Goal: Information Seeking & Learning: Learn about a topic

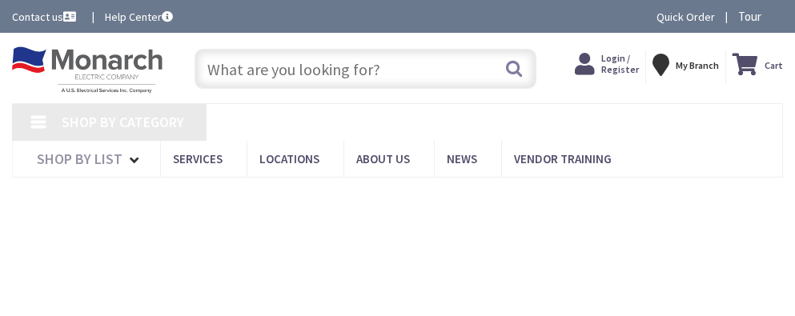
type input "Valentines Ln, [PERSON_NAME][GEOGRAPHIC_DATA], [GEOGRAPHIC_DATA], [GEOGRAPHIC_D…"
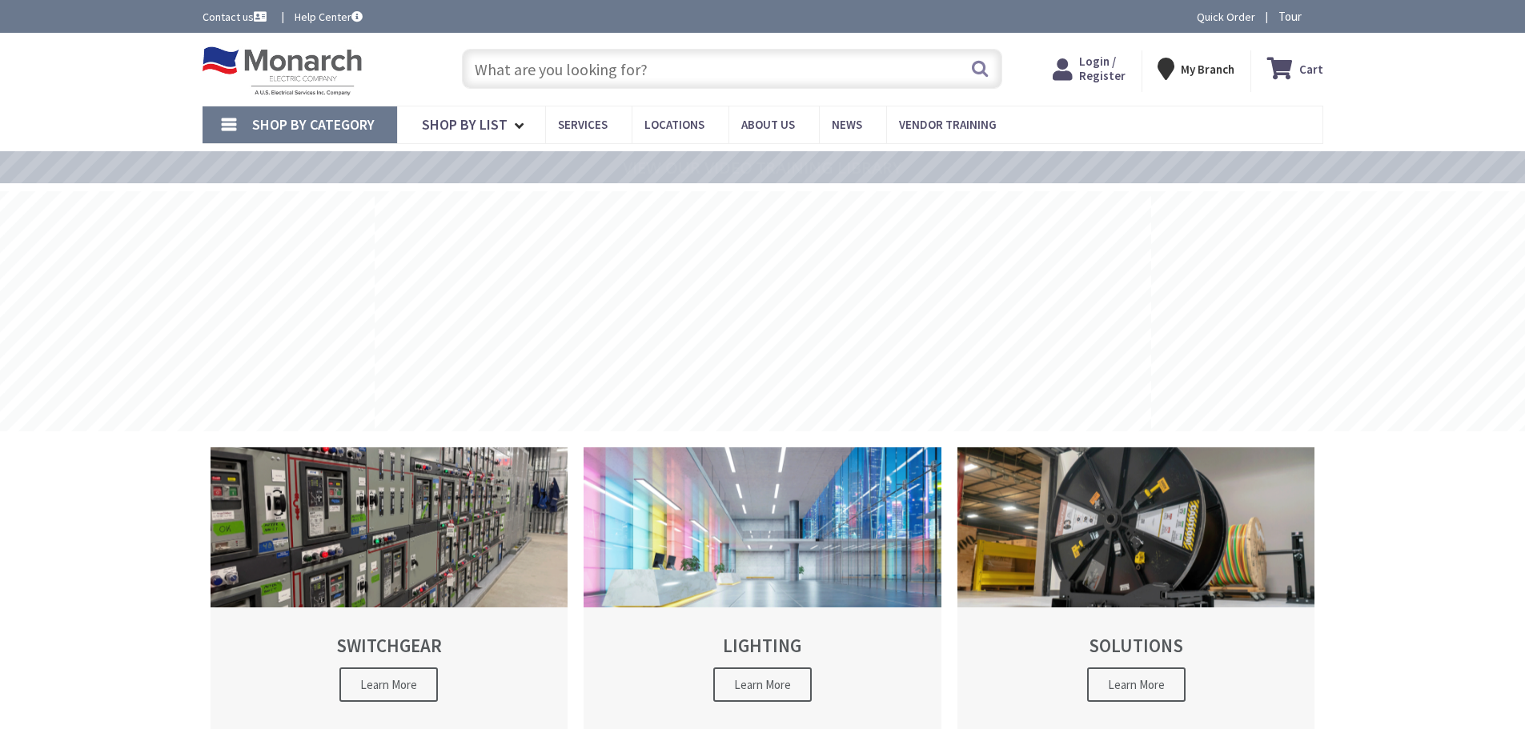
click at [523, 71] on input "text" at bounding box center [732, 69] width 540 height 40
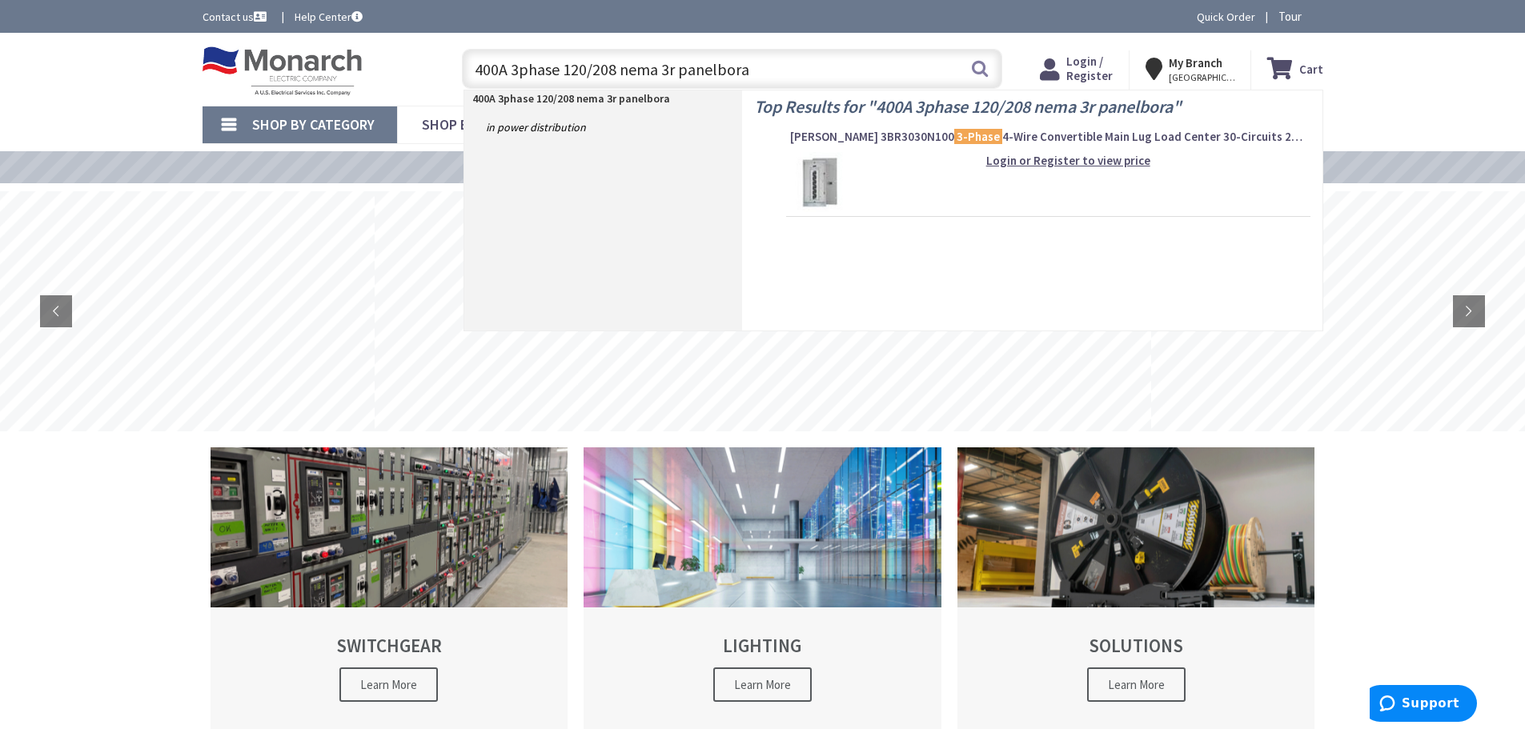
type input "400A 3phase 120/208 nema 3r panelborad"
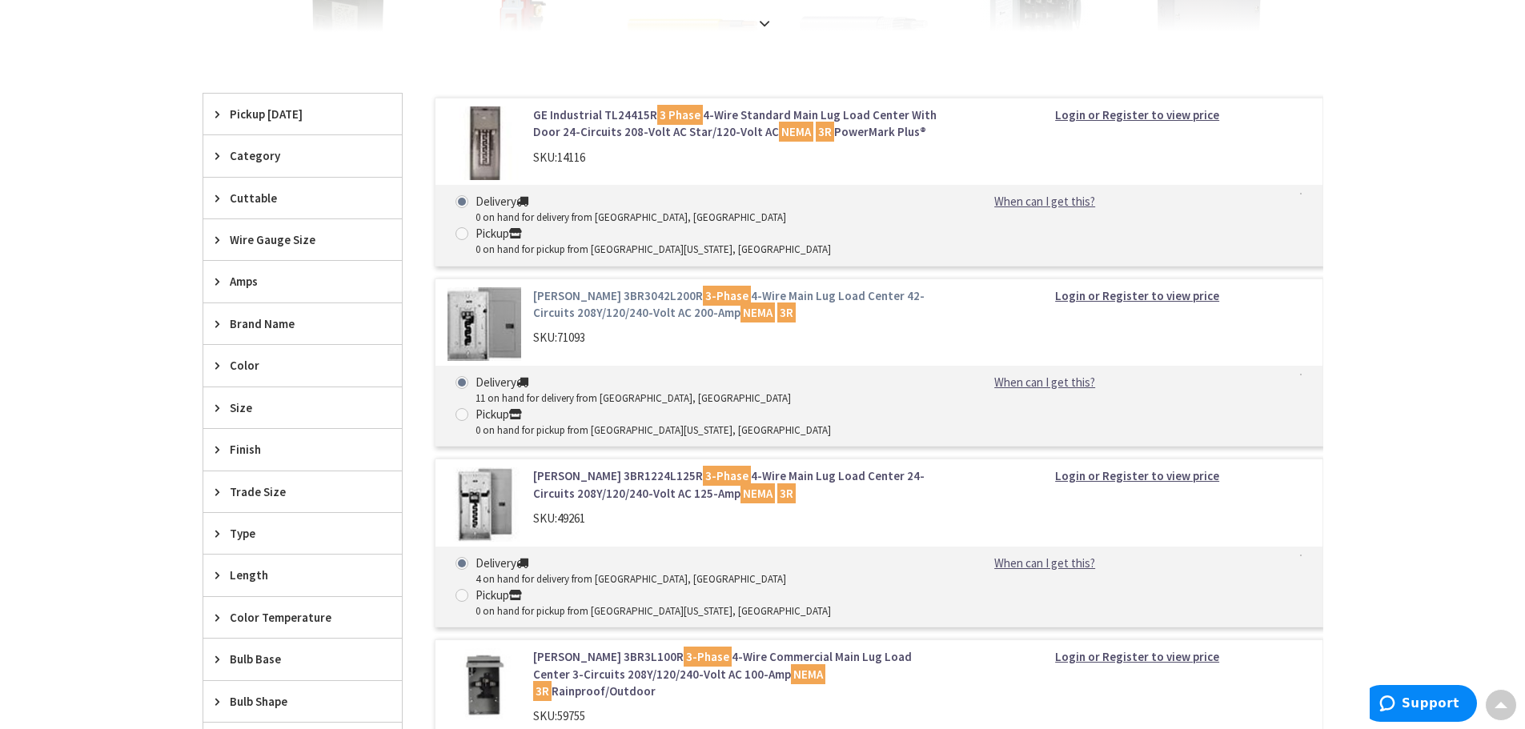
scroll to position [480, 0]
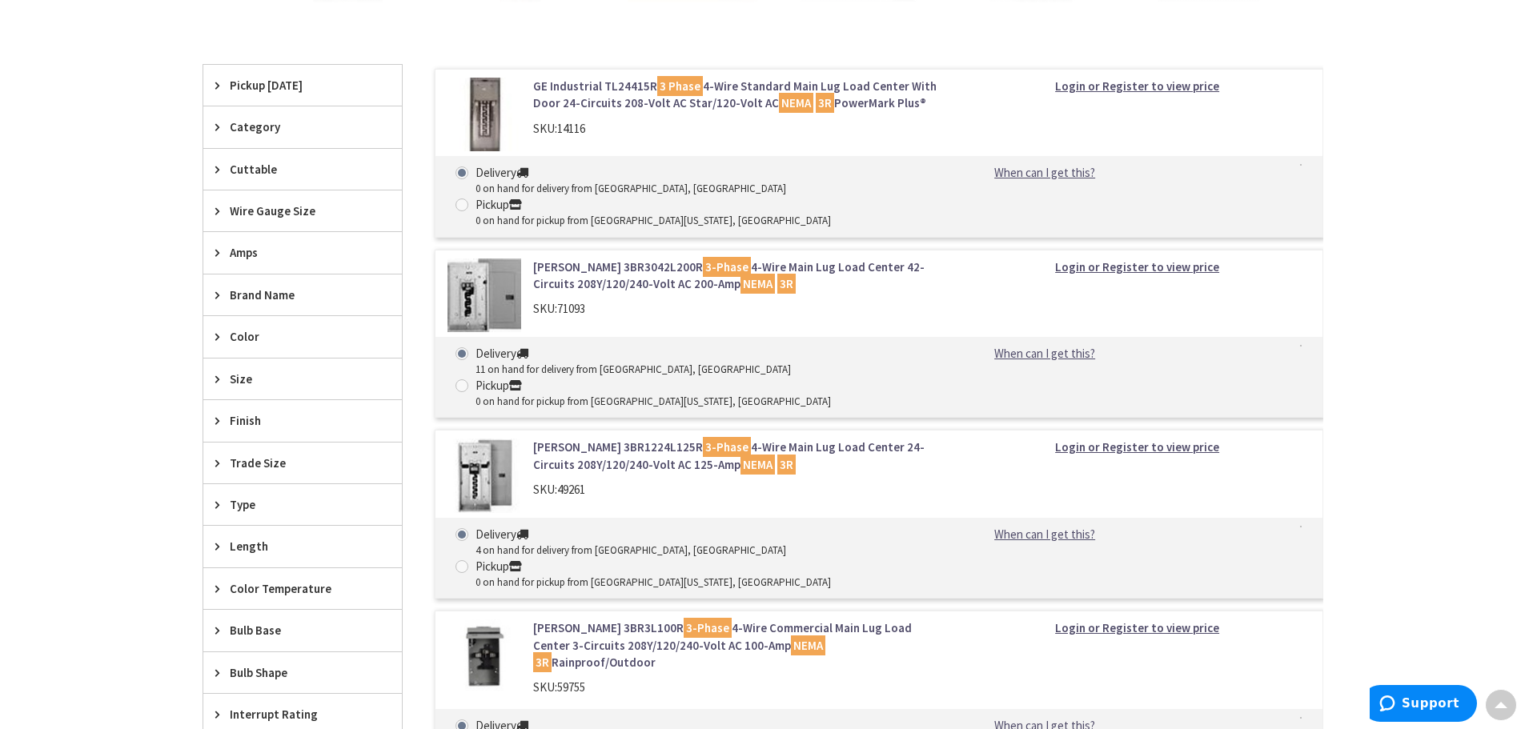
click at [603, 439] on link "Eaton 3BR1224L125R 3-Phase 4-Wire Main Lug Load Center 24-Circuits 208Y/120/240…" at bounding box center [736, 456] width 407 height 34
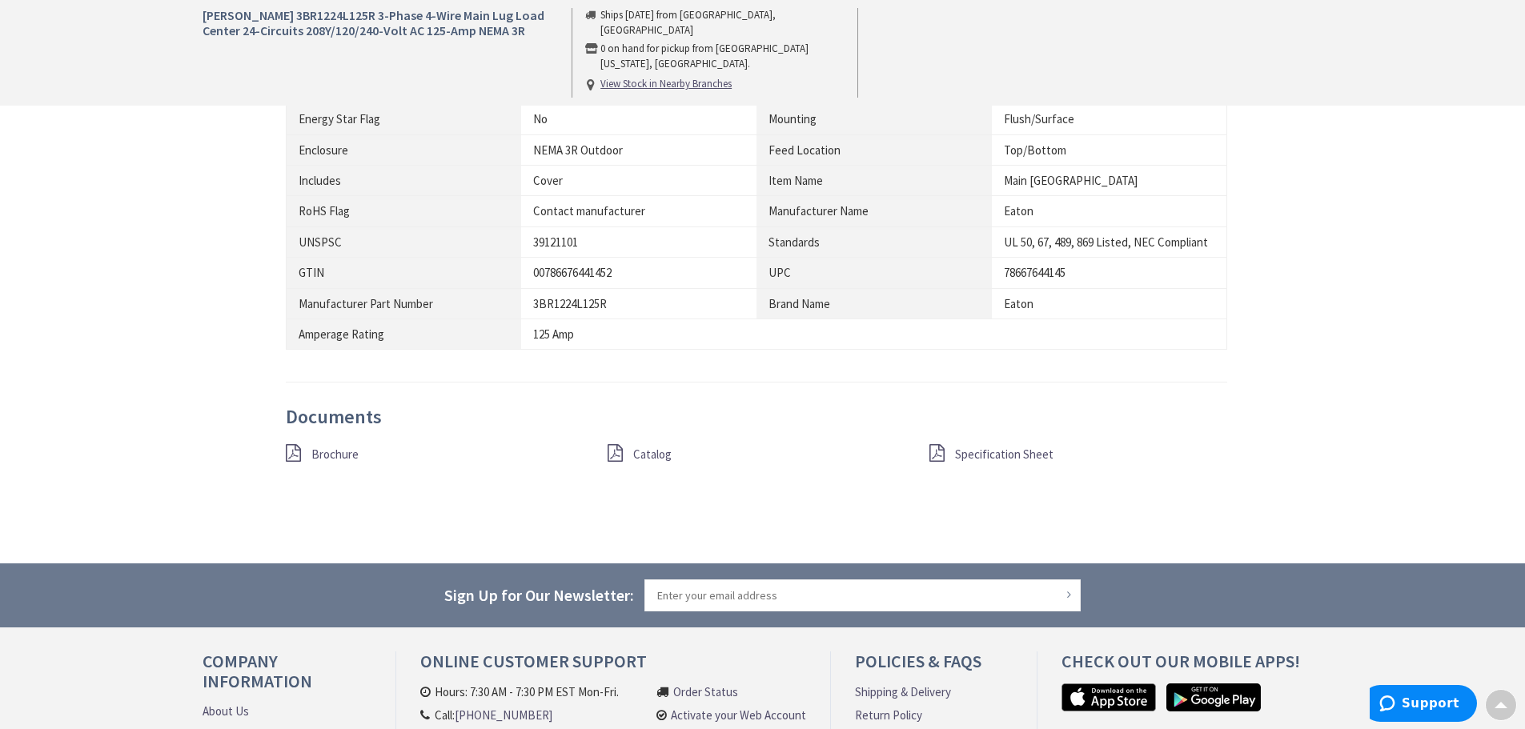
scroll to position [1281, 0]
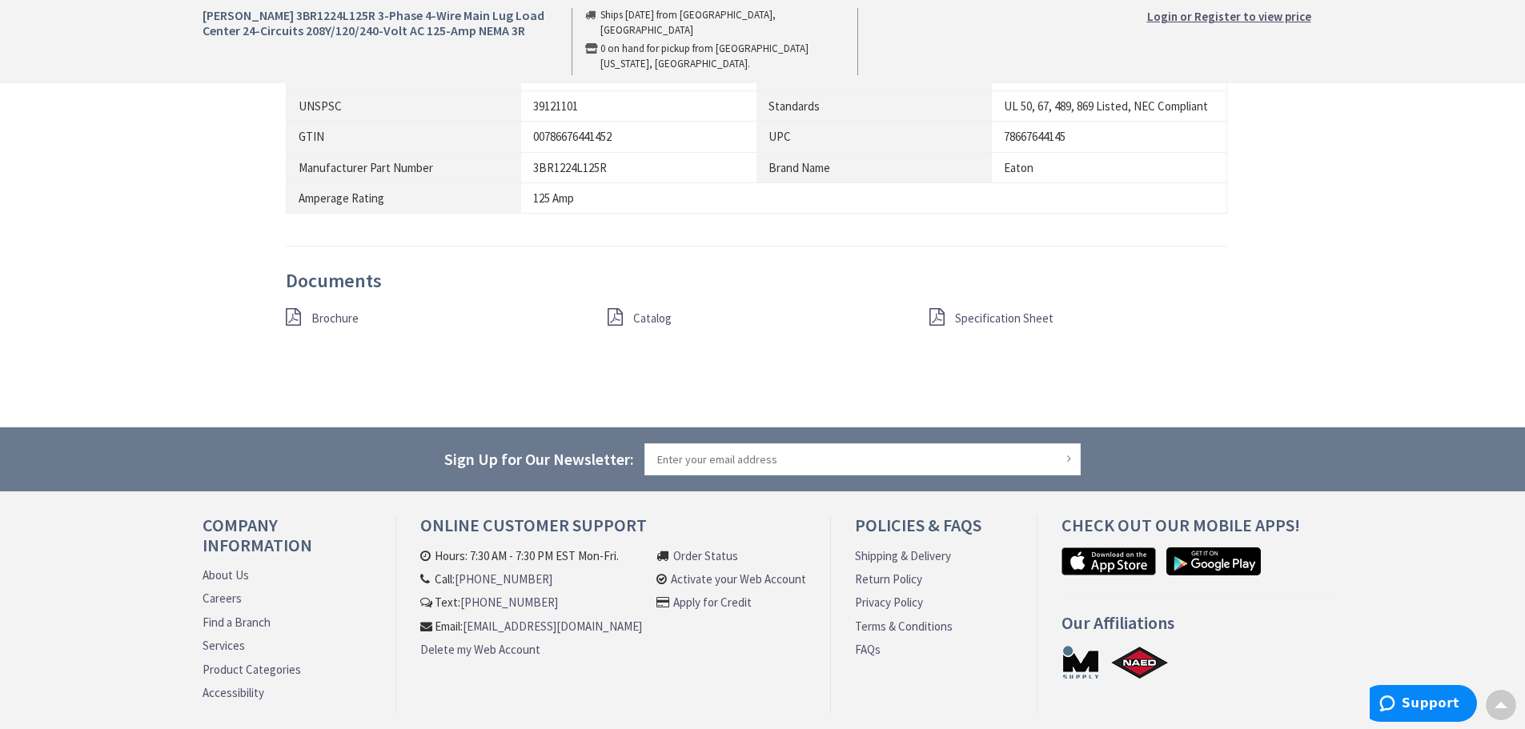
click at [984, 318] on span "Specification Sheet" at bounding box center [1004, 318] width 98 height 15
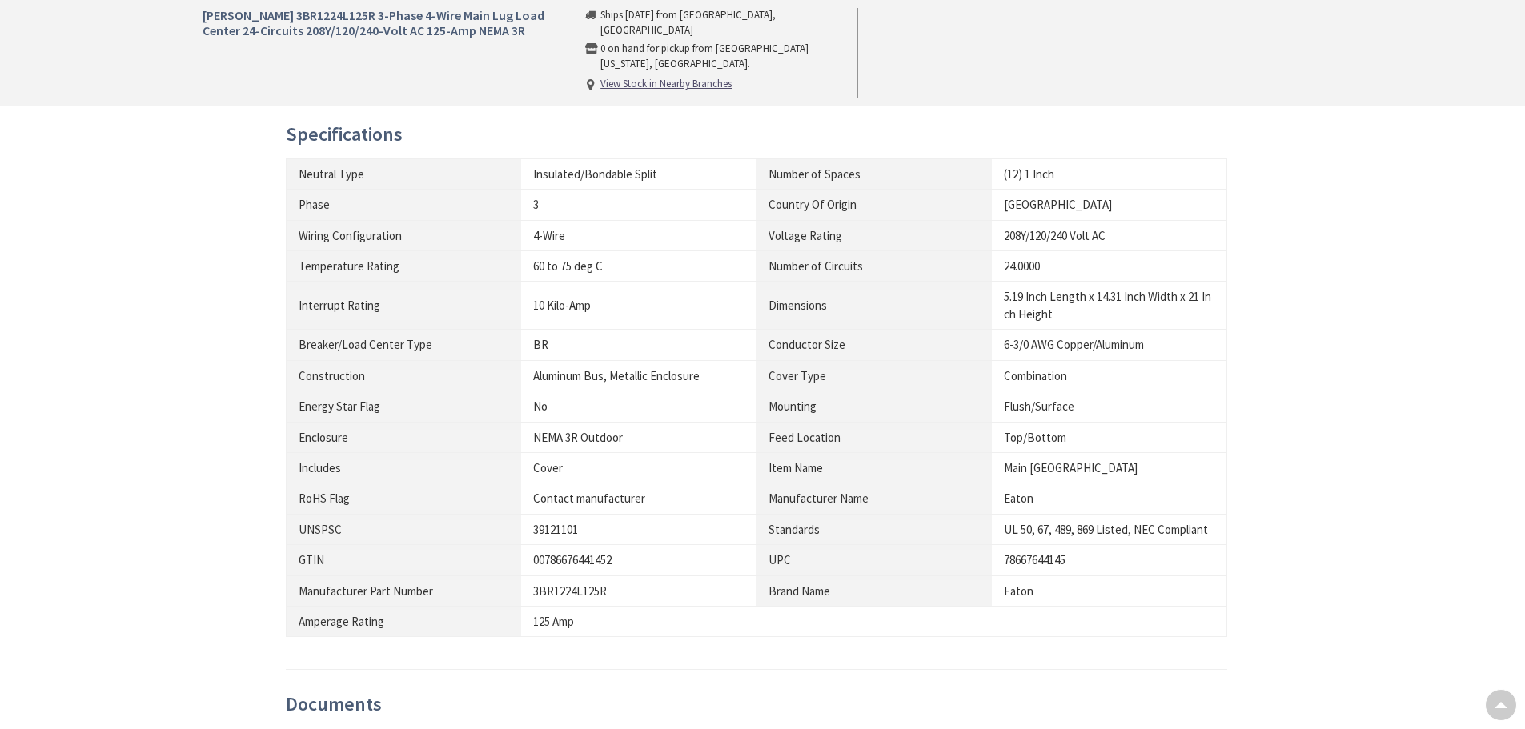
scroll to position [712, 0]
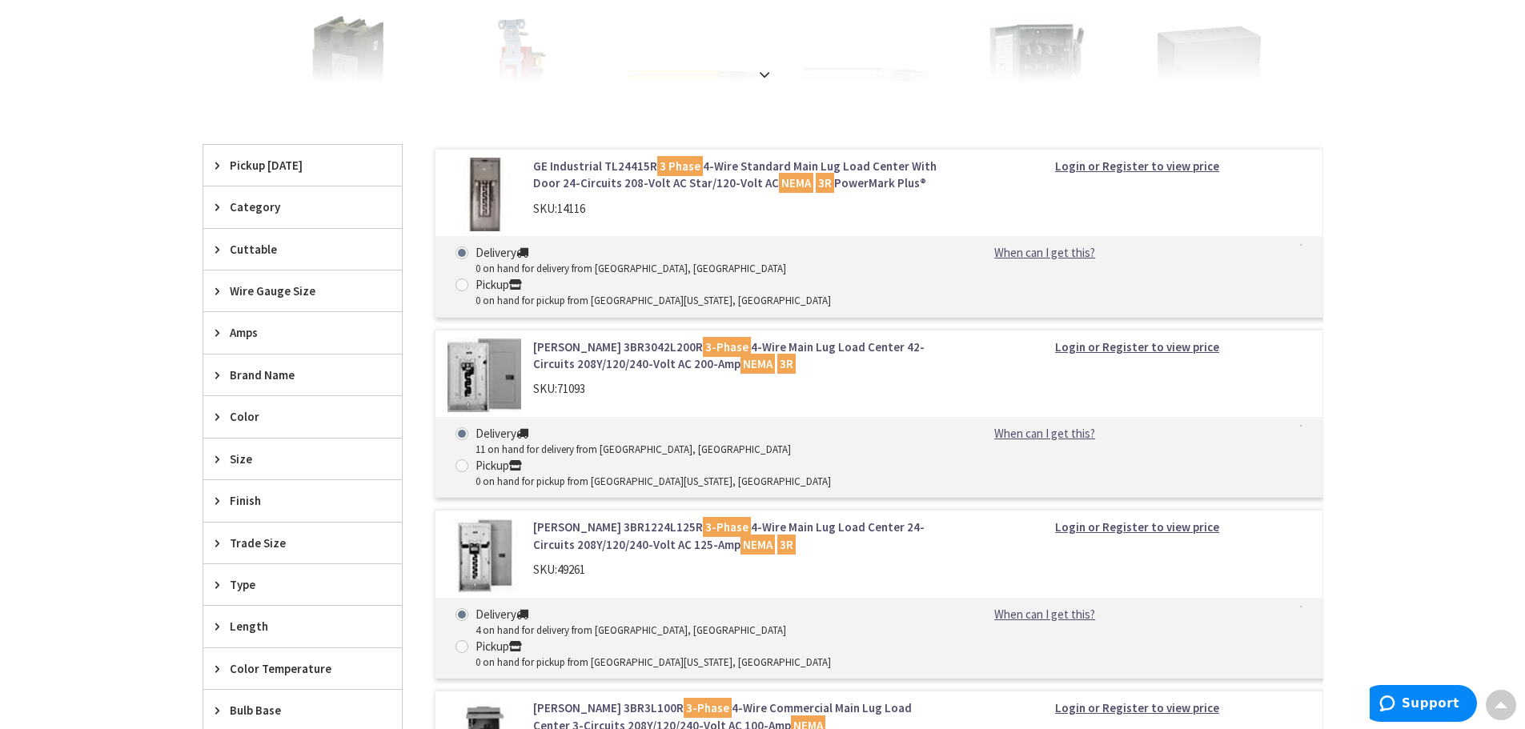
scroll to position [372, 0]
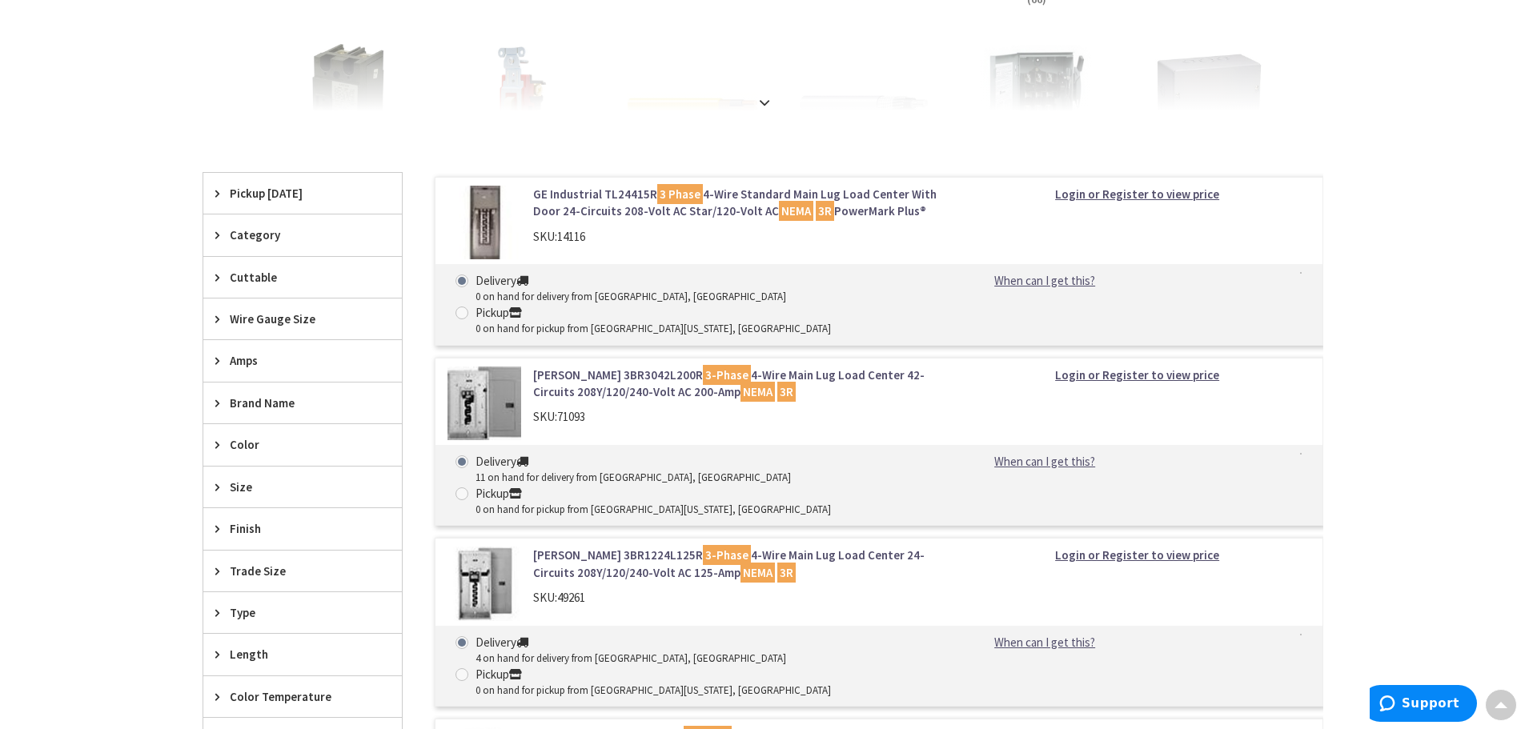
click at [607, 367] on link "Eaton 3BR3042L200R 3-Phase 4-Wire Main Lug Load Center 42-Circuits 208Y/120/240…" at bounding box center [736, 384] width 407 height 34
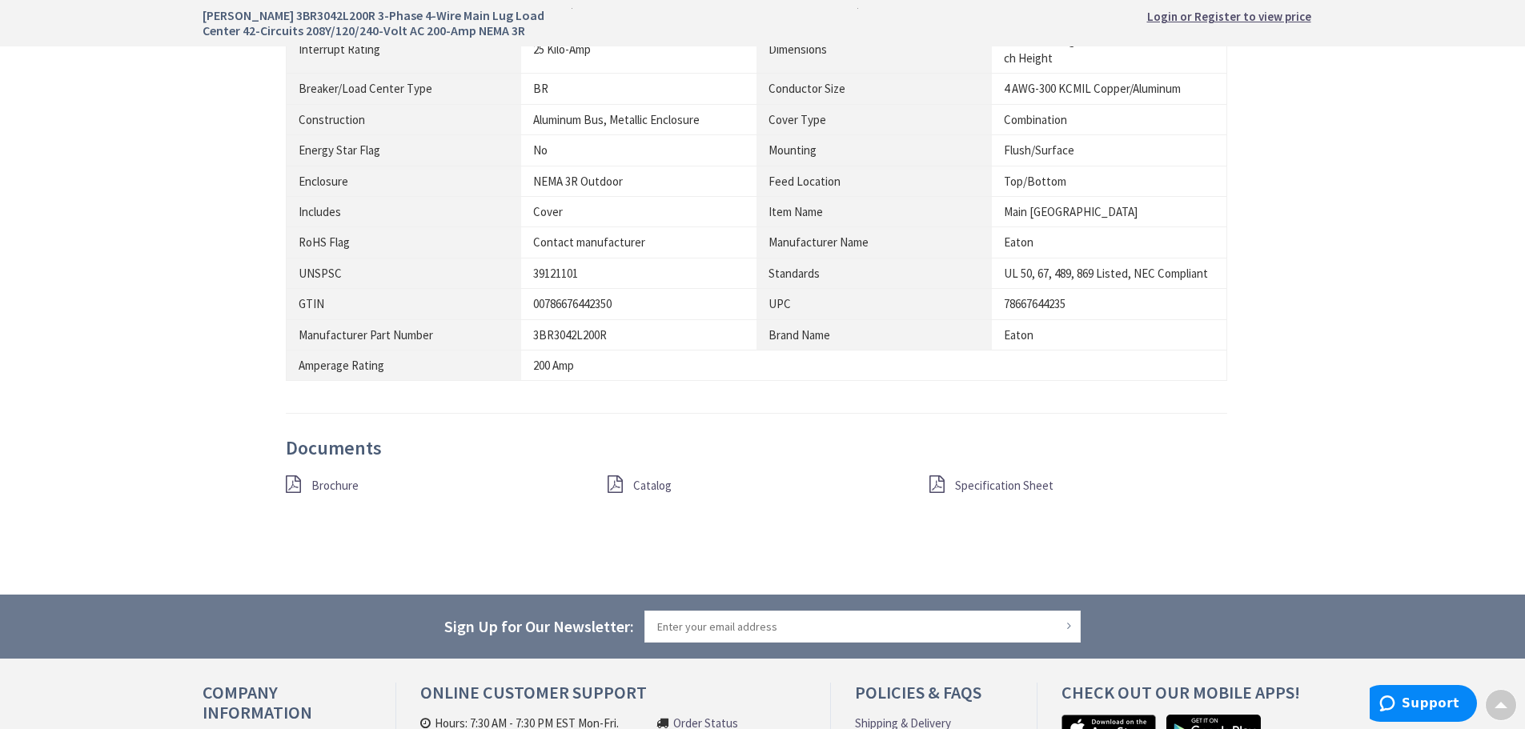
scroll to position [1120, 0]
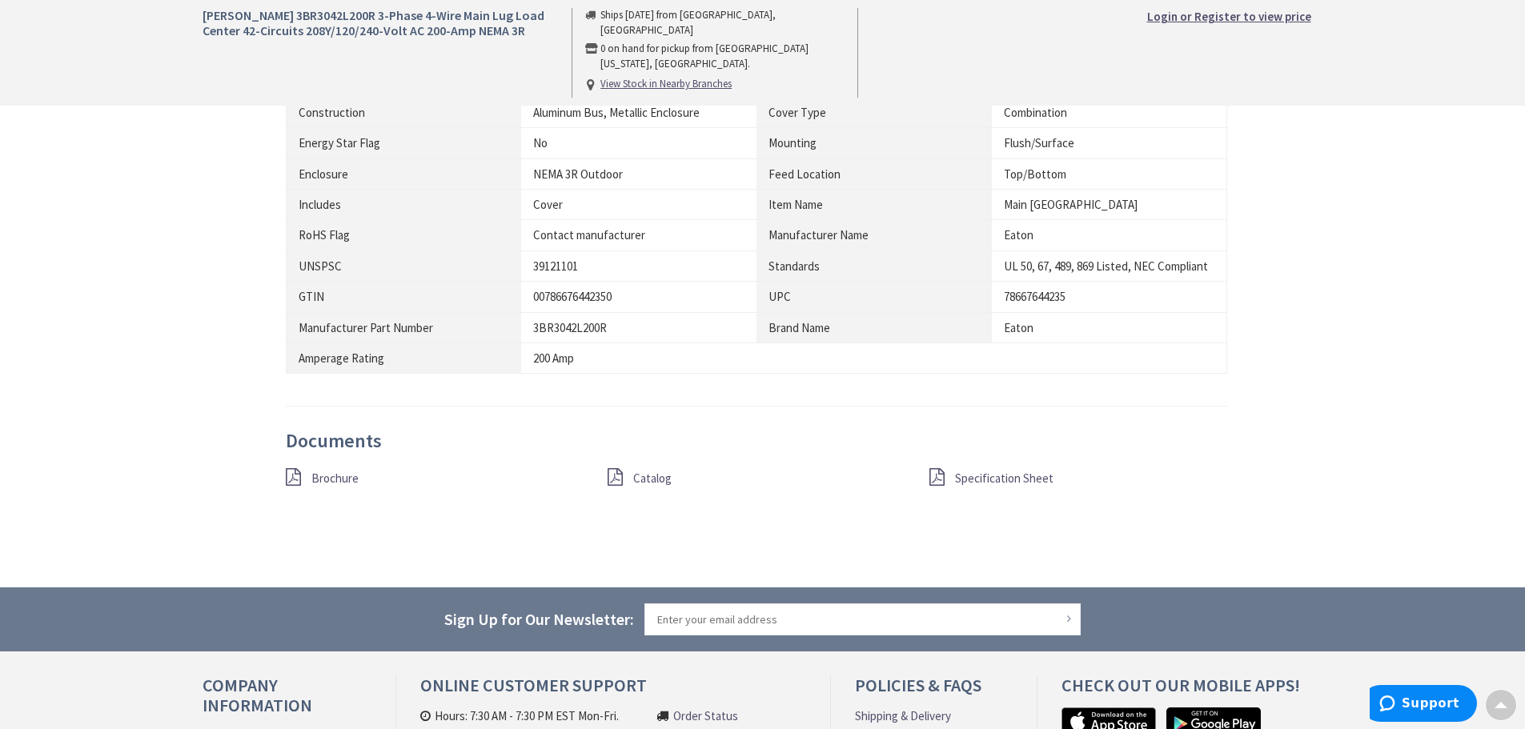
click at [972, 481] on span "Specification Sheet" at bounding box center [1004, 478] width 98 height 15
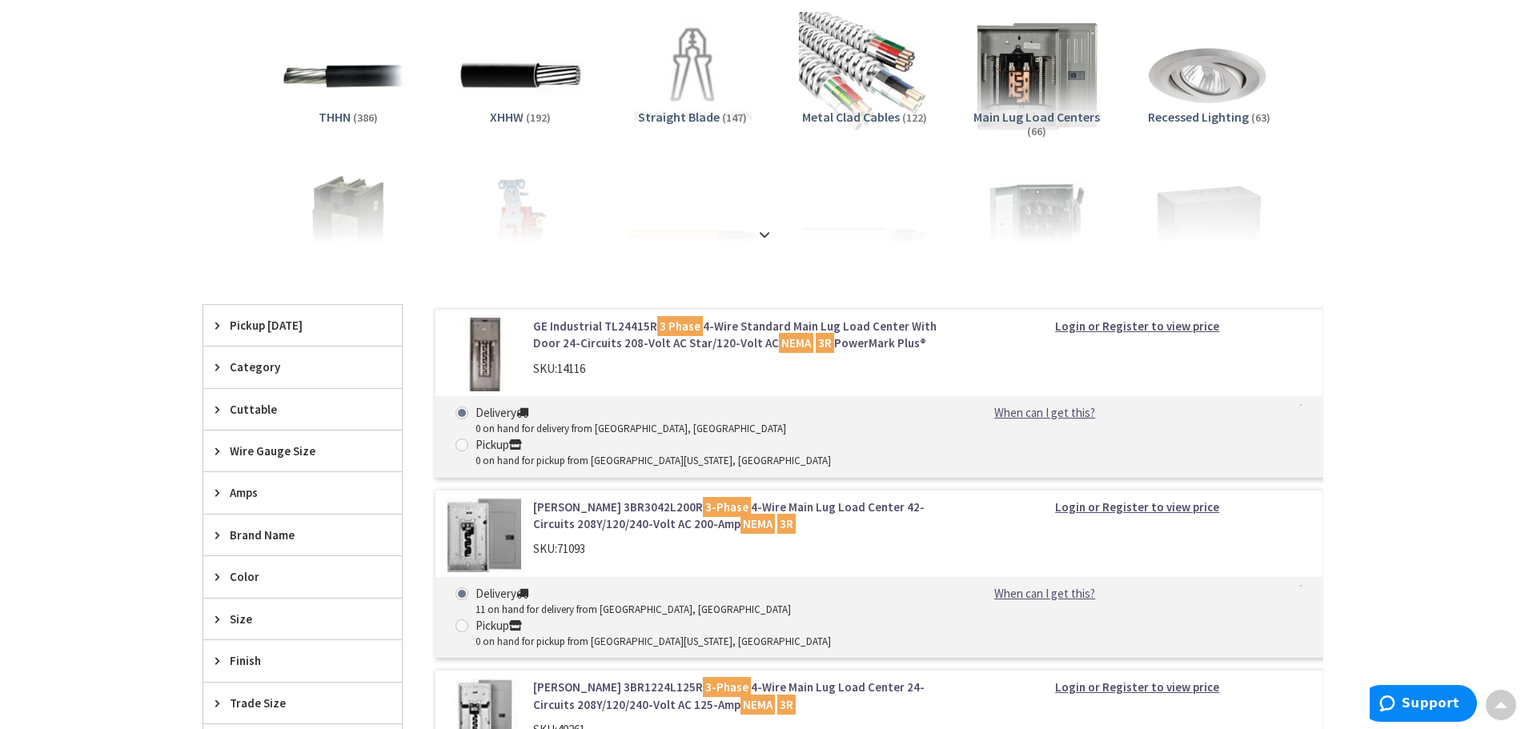
scroll to position [480, 0]
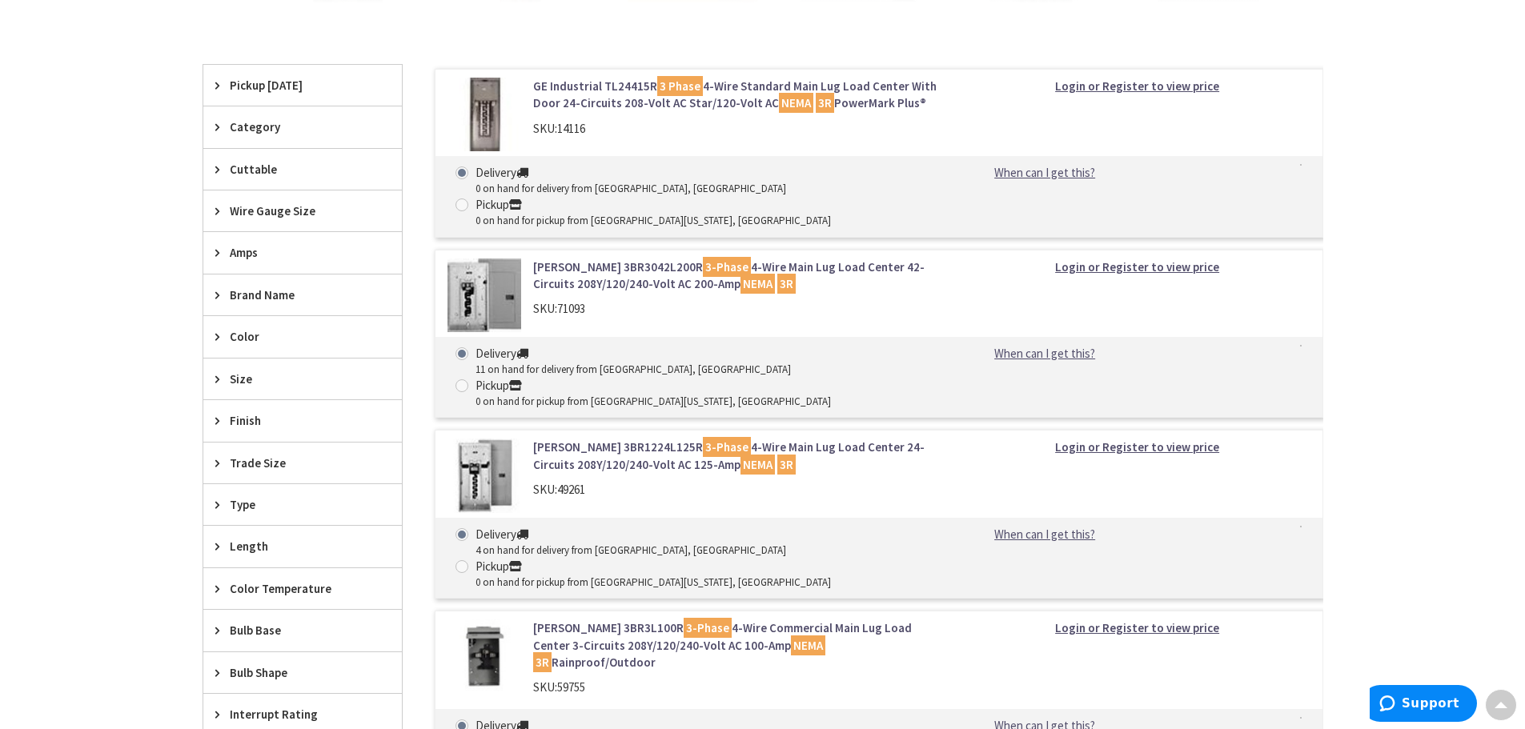
click at [270, 251] on span "Amps" at bounding box center [295, 252] width 130 height 17
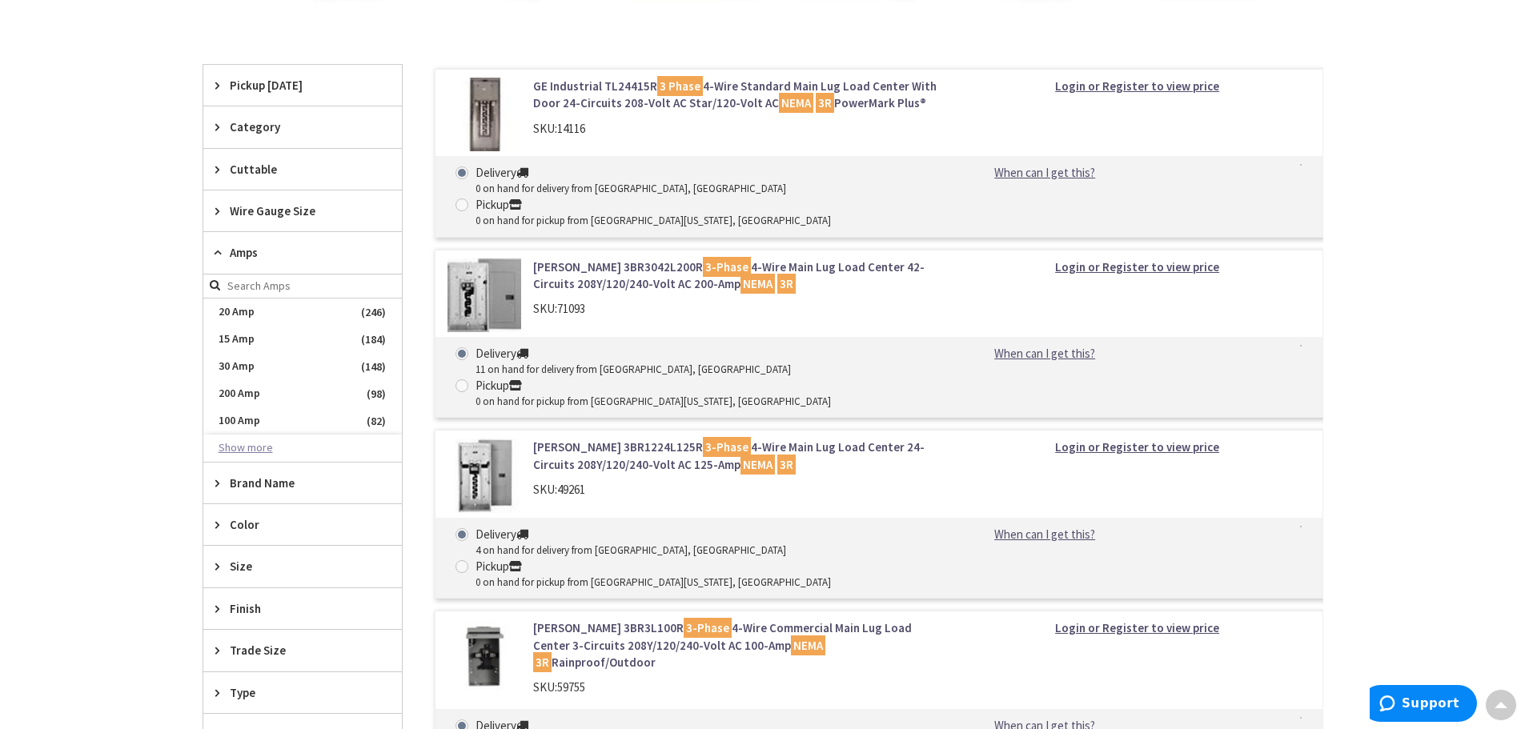
click at [242, 448] on button "Show more" at bounding box center [302, 448] width 198 height 27
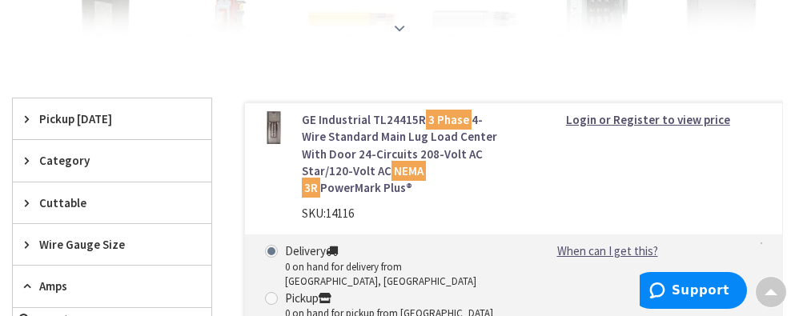
scroll to position [479, 0]
